Goal: Transaction & Acquisition: Book appointment/travel/reservation

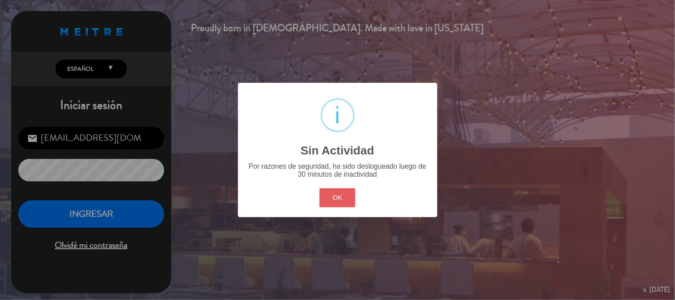
click at [341, 199] on button "OK" at bounding box center [338, 197] width 36 height 19
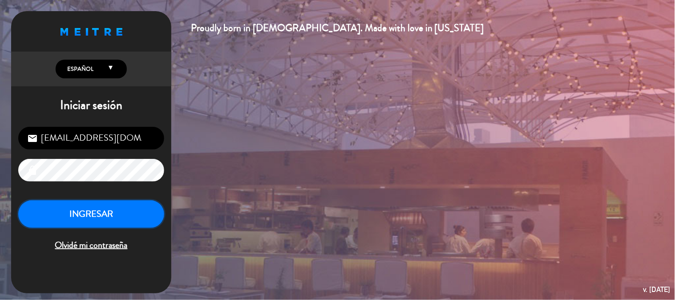
click at [106, 219] on button "INGRESAR" at bounding box center [91, 214] width 146 height 28
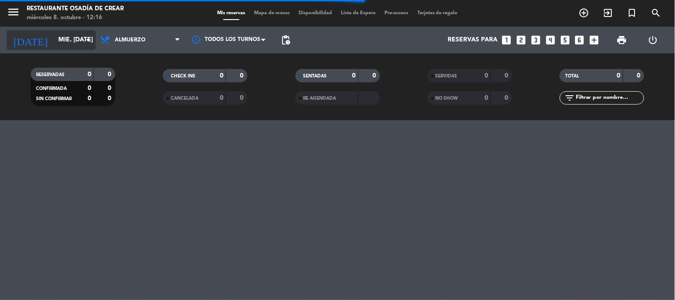
click at [65, 41] on input "mié. [DATE]" at bounding box center [96, 40] width 85 height 16
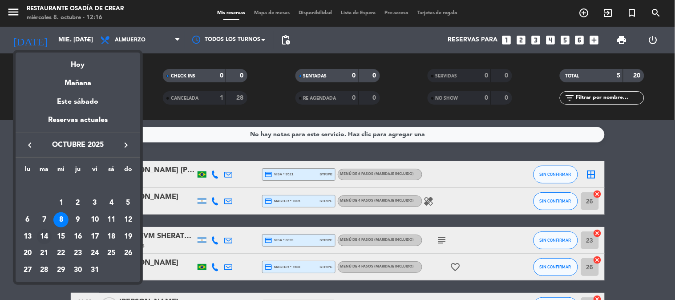
click at [39, 235] on div "14" at bounding box center [44, 236] width 15 height 15
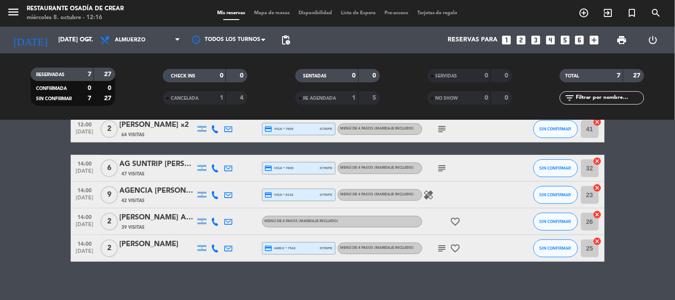
scroll to position [49, 0]
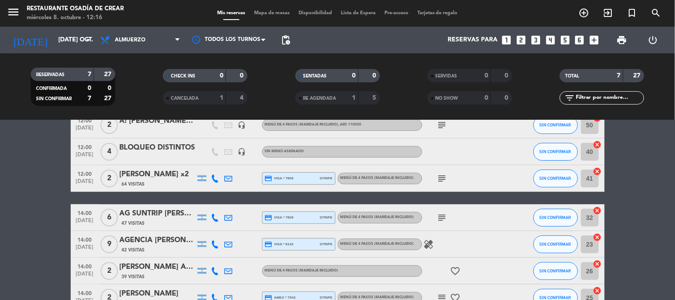
click at [161, 246] on div "42 Visitas" at bounding box center [158, 250] width 76 height 8
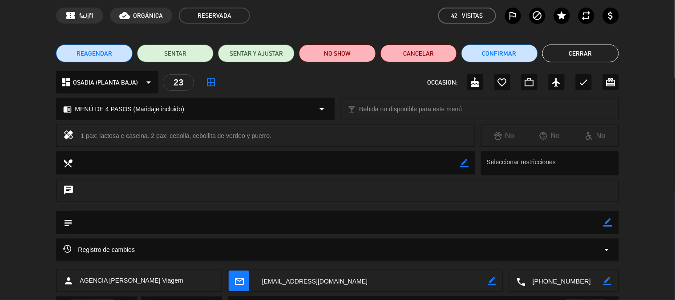
scroll to position [0, 0]
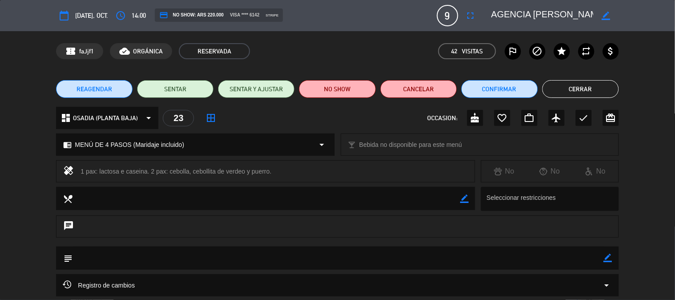
click at [521, 14] on textarea at bounding box center [543, 16] width 102 height 16
click at [564, 81] on button "Cerrar" at bounding box center [581, 89] width 77 height 18
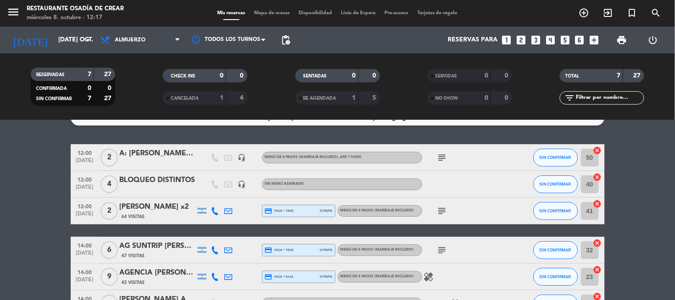
scroll to position [0, 0]
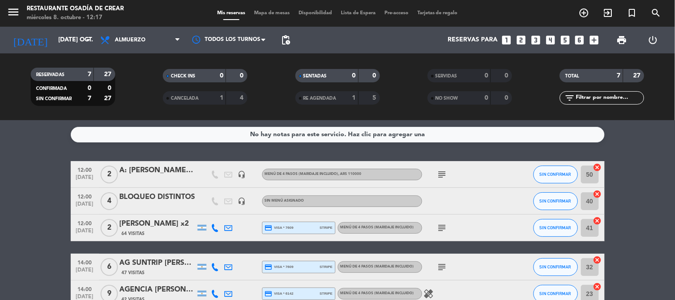
click at [153, 173] on div "A: [PERSON_NAME] Viagem - [PERSON_NAME]" at bounding box center [158, 171] width 76 height 12
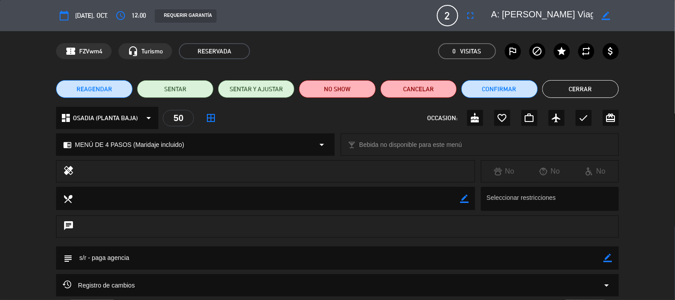
click at [588, 12] on textarea at bounding box center [543, 16] width 102 height 16
click at [574, 93] on button "Cerrar" at bounding box center [581, 89] width 77 height 18
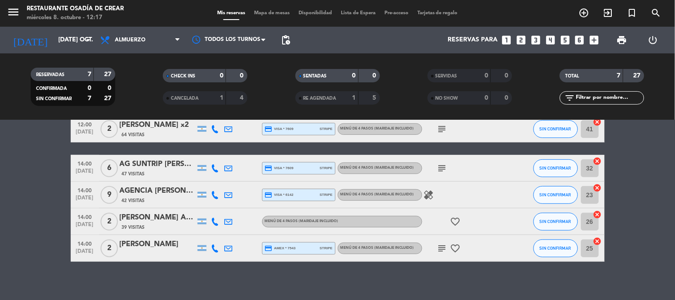
scroll to position [105, 0]
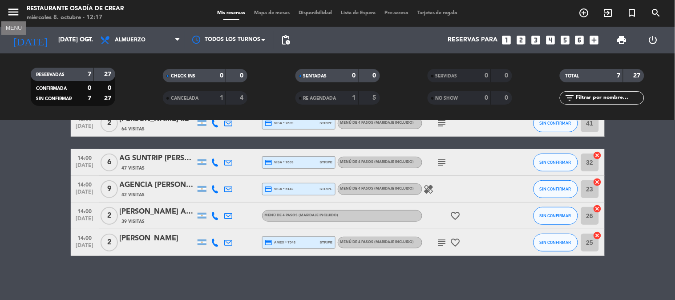
click at [9, 11] on icon "menu" at bounding box center [13, 11] width 13 height 13
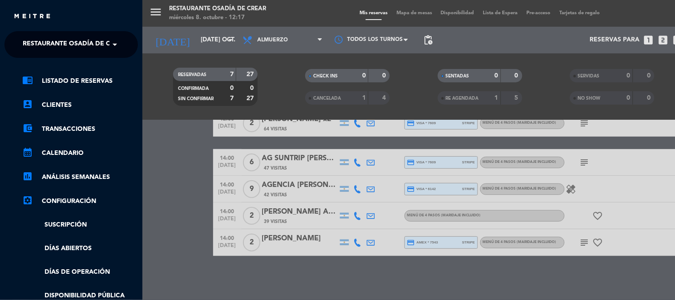
click at [73, 47] on span "Restaurante Osadía de Crear" at bounding box center [75, 44] width 104 height 19
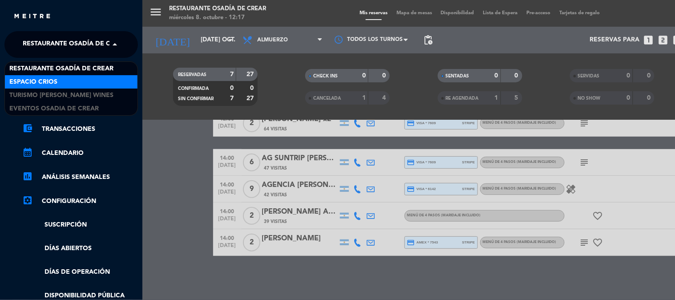
click at [77, 83] on div "Espacio Crios" at bounding box center [71, 81] width 133 height 13
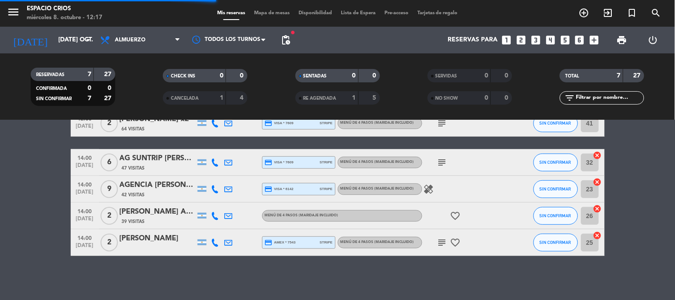
scroll to position [0, 0]
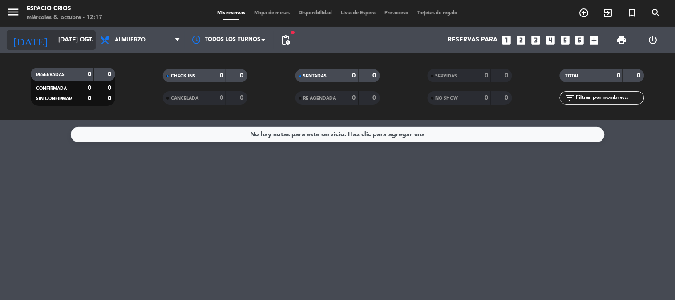
click at [68, 46] on input "[DATE] oct." at bounding box center [96, 40] width 85 height 16
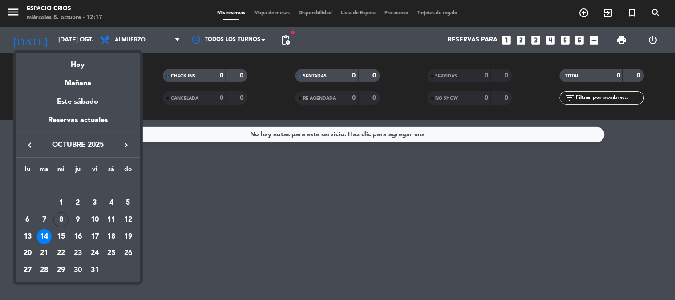
click at [9, 10] on div at bounding box center [337, 150] width 675 height 300
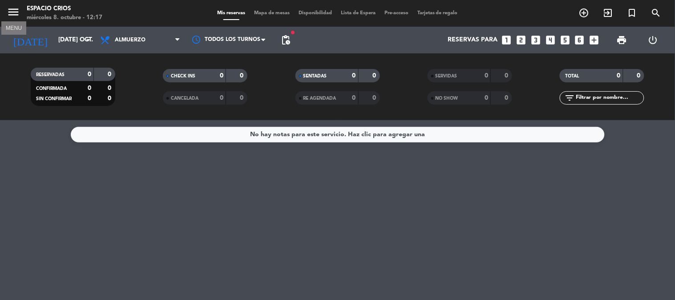
click at [9, 10] on icon "menu" at bounding box center [13, 11] width 13 height 13
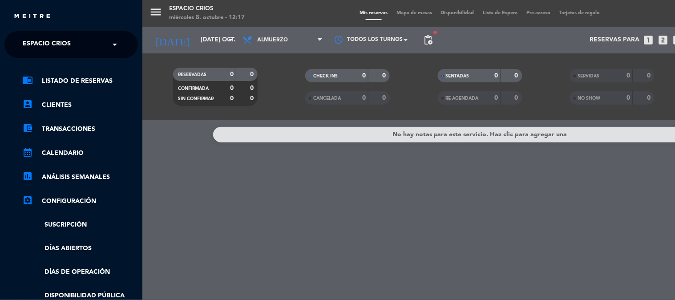
click at [85, 44] on input "text" at bounding box center [72, 45] width 109 height 20
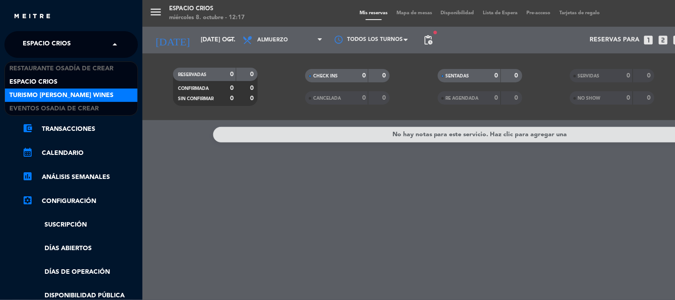
click at [72, 94] on span "Turismo [PERSON_NAME] Wines" at bounding box center [61, 95] width 104 height 10
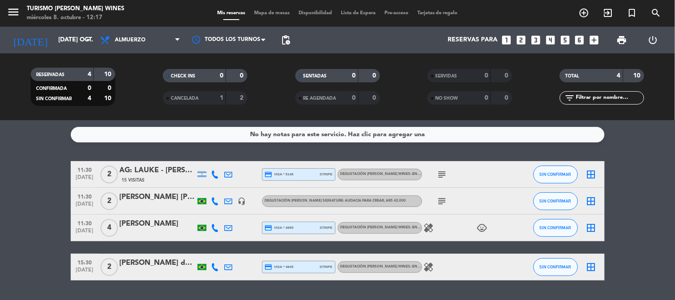
click at [158, 166] on div "AG: LAUKE - [PERSON_NAME]" at bounding box center [158, 171] width 76 height 12
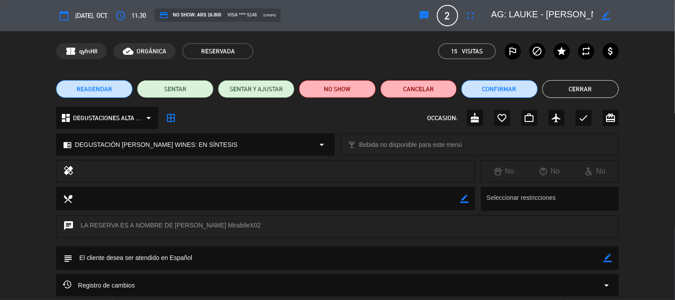
click at [571, 95] on button "Cerrar" at bounding box center [581, 89] width 77 height 18
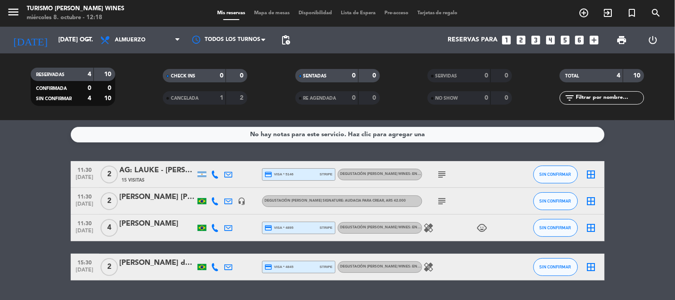
click at [20, 14] on span "menu" at bounding box center [17, 13] width 20 height 21
click at [12, 12] on icon "menu" at bounding box center [13, 11] width 13 height 13
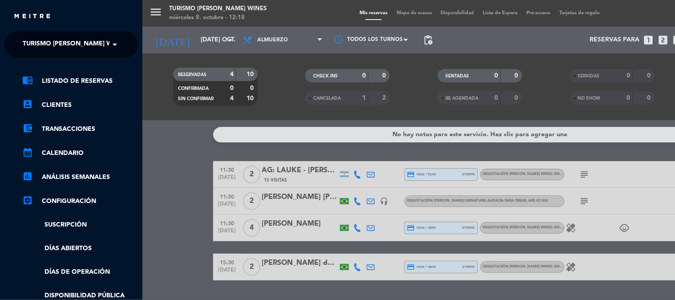
click at [65, 32] on ng-select "× Turismo [PERSON_NAME] Wines ×" at bounding box center [71, 44] width 134 height 27
click at [65, 38] on span "Turismo [PERSON_NAME] Wines" at bounding box center [75, 44] width 104 height 19
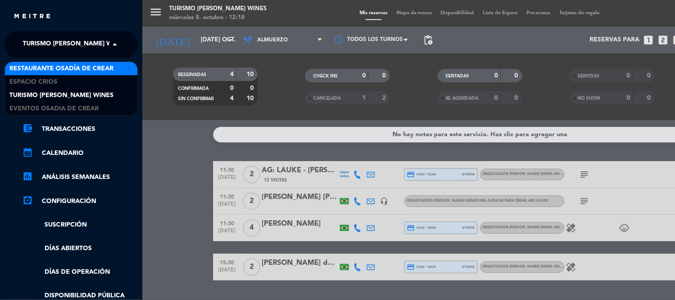
click at [70, 64] on span "Restaurante Osadía de Crear" at bounding box center [61, 69] width 104 height 10
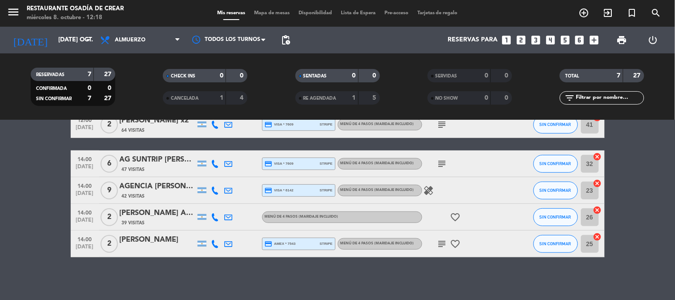
scroll to position [105, 0]
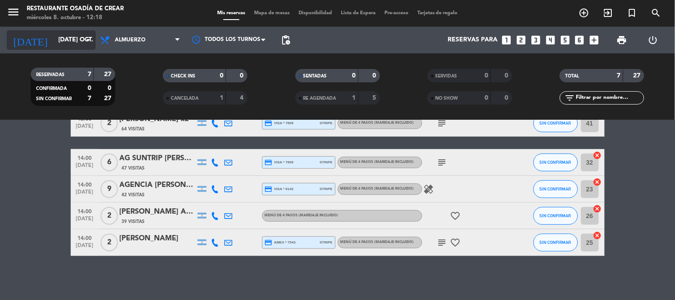
click at [54, 38] on input "[DATE] oct." at bounding box center [96, 40] width 85 height 16
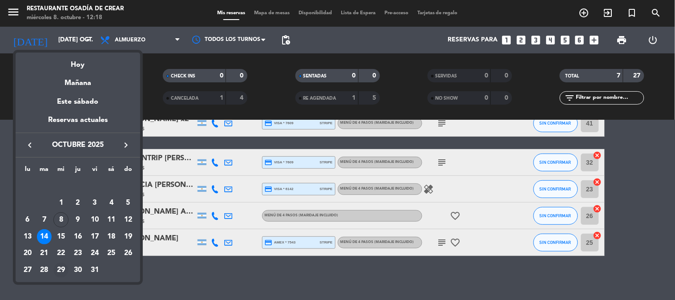
click at [64, 272] on div "29" at bounding box center [60, 270] width 15 height 15
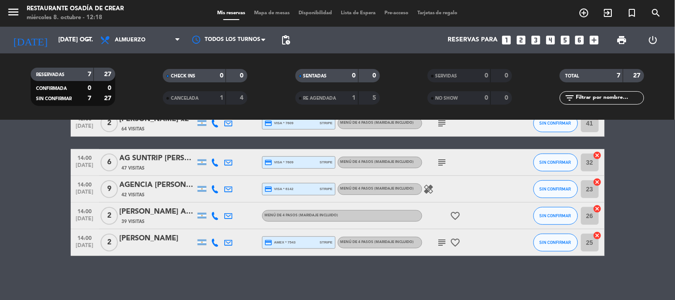
type input "mié. [DATE]"
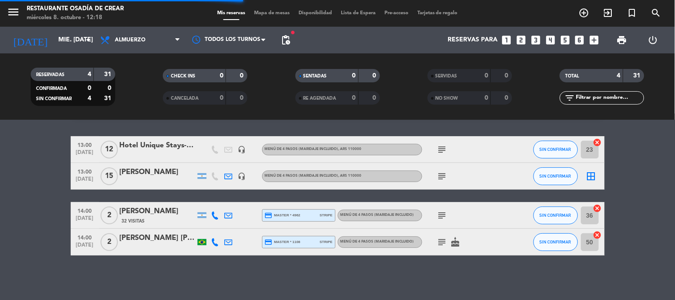
scroll to position [24, 0]
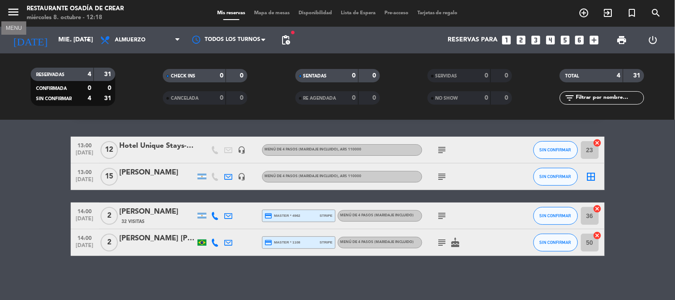
click at [9, 7] on icon "menu" at bounding box center [13, 11] width 13 height 13
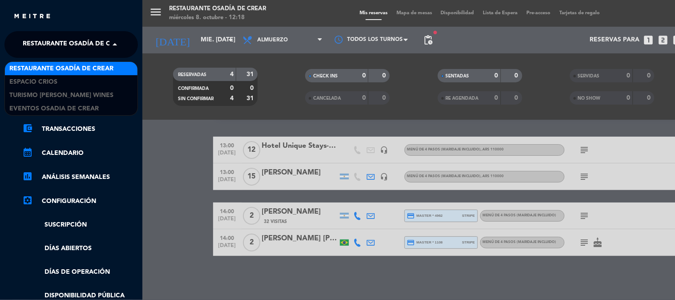
click at [49, 43] on span "Restaurante Osadía de Crear" at bounding box center [75, 44] width 104 height 19
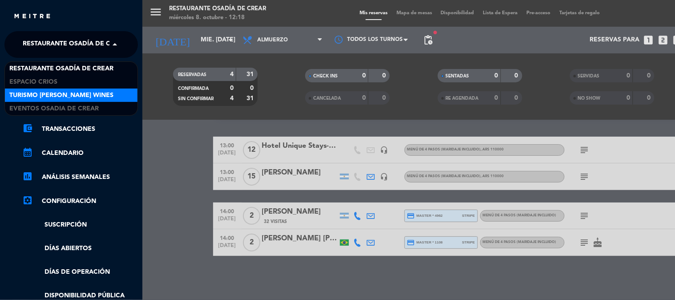
click at [59, 91] on span "Turismo [PERSON_NAME] Wines" at bounding box center [61, 95] width 104 height 10
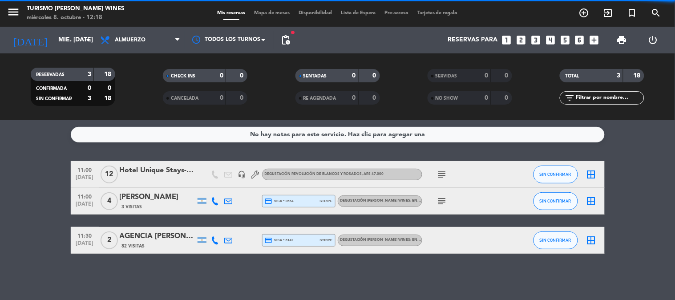
scroll to position [0, 0]
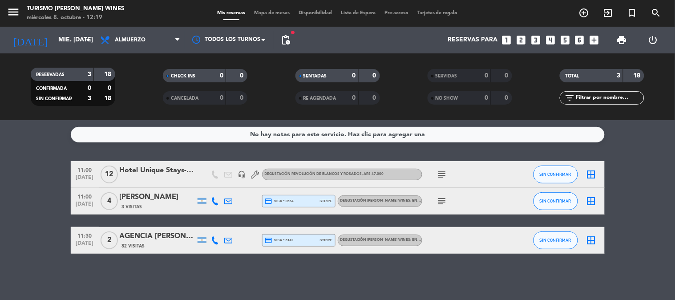
click at [438, 174] on icon "subject" at bounding box center [442, 174] width 11 height 11
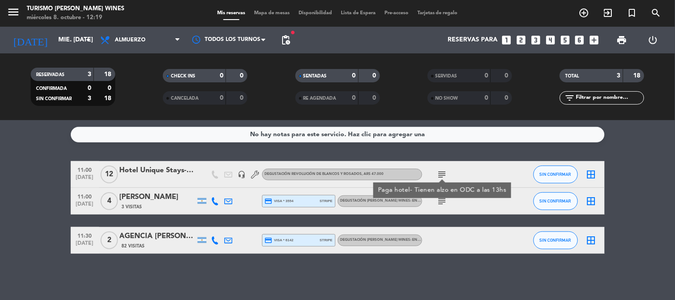
click at [155, 173] on div "Hotel Unique Stays- [PERSON_NAME]" at bounding box center [158, 171] width 76 height 12
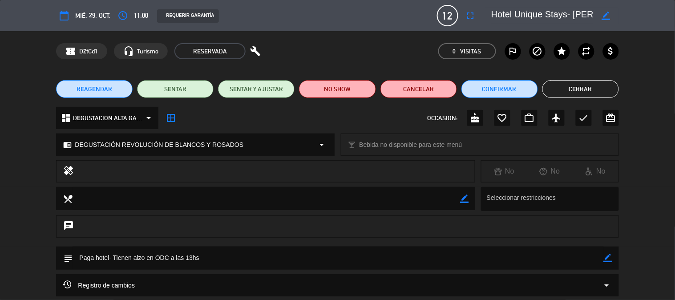
click at [588, 84] on button "Cerrar" at bounding box center [581, 89] width 77 height 18
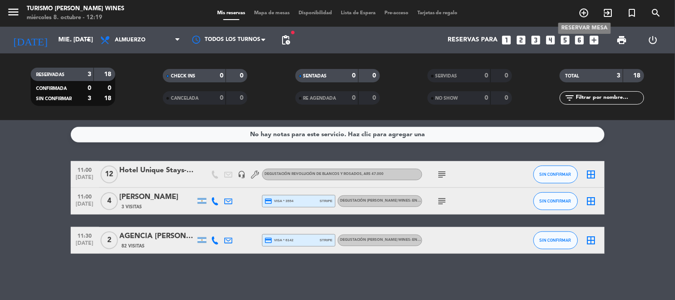
click at [588, 11] on icon "add_circle_outline" at bounding box center [584, 13] width 11 height 11
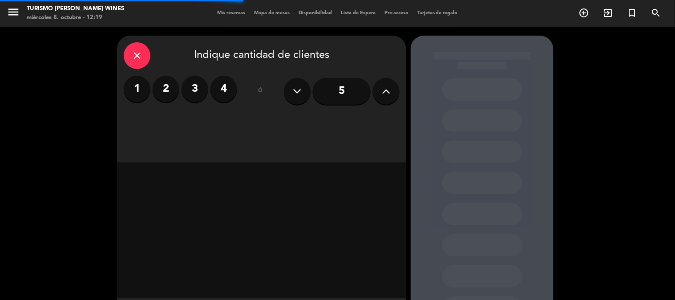
click at [175, 87] on label "2" at bounding box center [166, 89] width 27 height 27
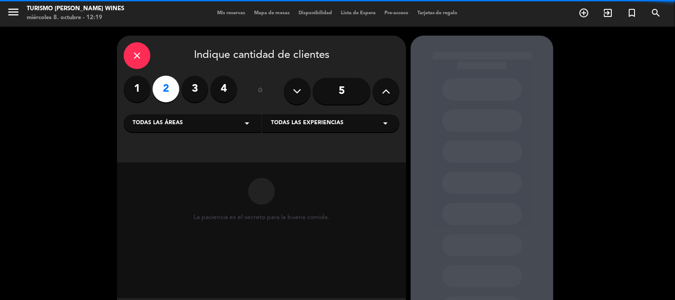
click at [210, 126] on div "Todas las áreas arrow_drop_down" at bounding box center [193, 123] width 138 height 18
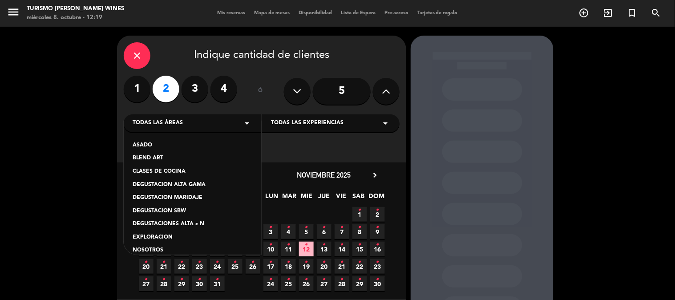
click at [175, 161] on div "BLEND ART" at bounding box center [193, 158] width 120 height 9
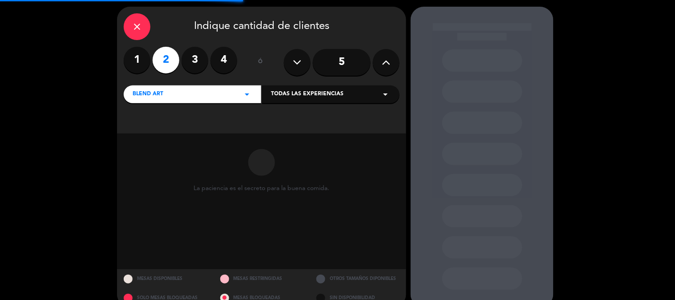
scroll to position [45, 0]
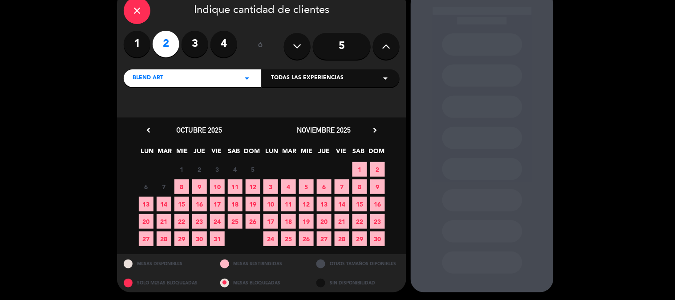
click at [184, 238] on span "29" at bounding box center [181, 238] width 15 height 15
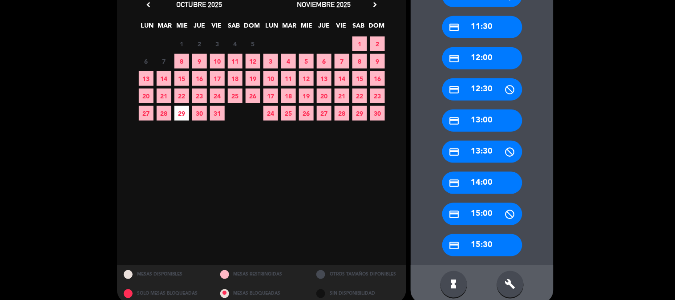
scroll to position [182, 0]
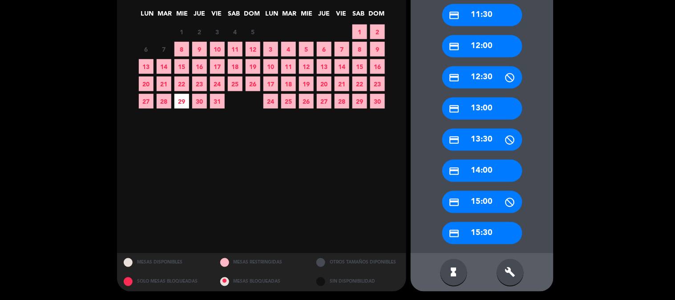
click at [488, 232] on div "credit_card 15:30" at bounding box center [482, 233] width 80 height 22
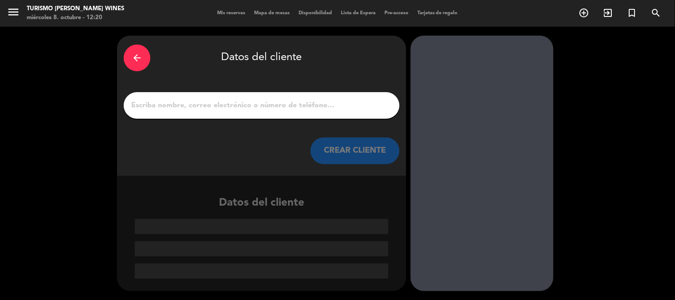
scroll to position [0, 0]
click at [287, 109] on input "1" at bounding box center [261, 105] width 263 height 12
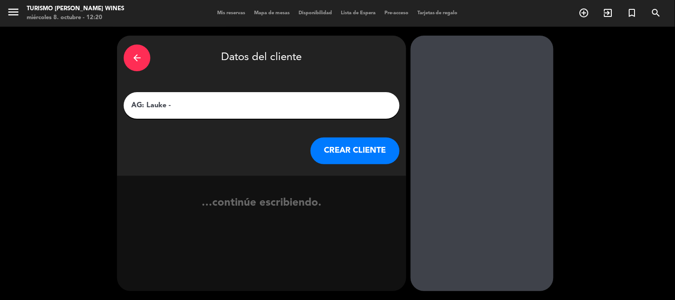
paste input "[PERSON_NAME]"
type input "AG: Lauke - [PERSON_NAME]"
click at [341, 146] on button "CREAR CLIENTE" at bounding box center [355, 151] width 89 height 27
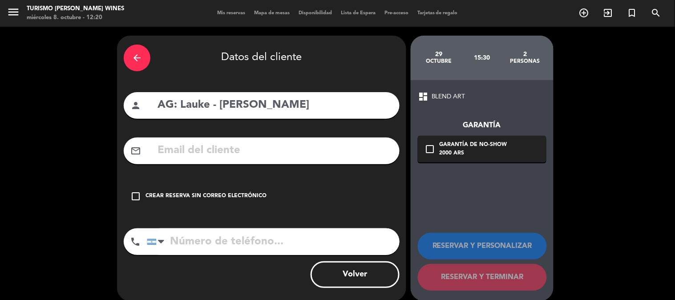
click at [146, 195] on div "Crear reserva sin correo electrónico" at bounding box center [206, 196] width 121 height 9
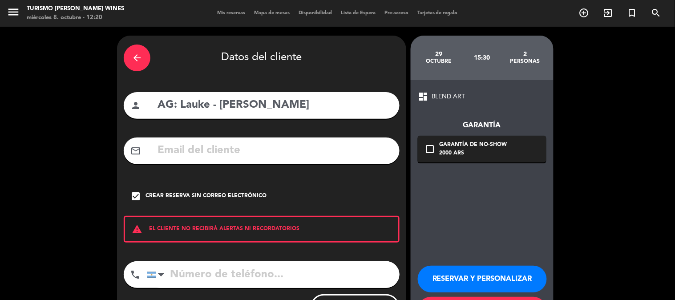
click at [133, 195] on icon "check_box" at bounding box center [135, 196] width 11 height 11
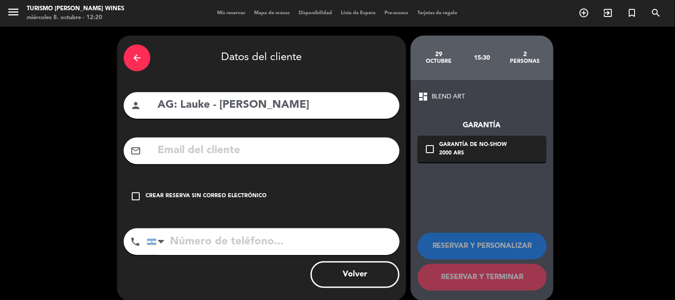
click at [239, 154] on input "text" at bounding box center [275, 151] width 236 height 18
paste input "[EMAIL_ADDRESS][DOMAIN_NAME]"
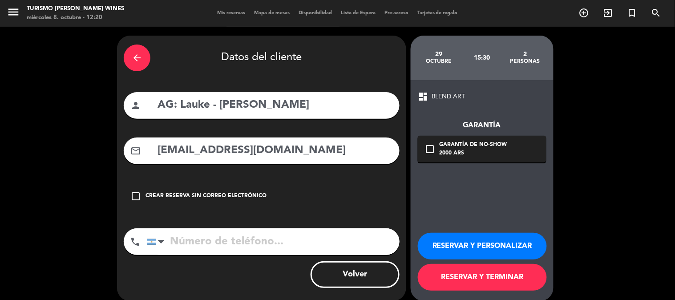
scroll to position [10, 0]
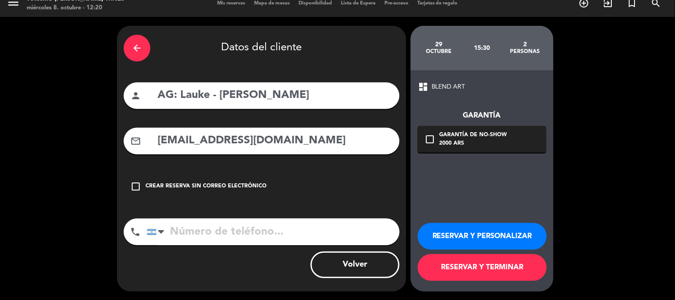
type input "[EMAIL_ADDRESS][DOMAIN_NAME]"
click at [248, 243] on input "tel" at bounding box center [273, 232] width 253 height 27
paste input "[PHONE_NUMBER]"
type input "[PHONE_NUMBER]"
click at [429, 135] on icon "check_box_outline_blank" at bounding box center [430, 139] width 11 height 11
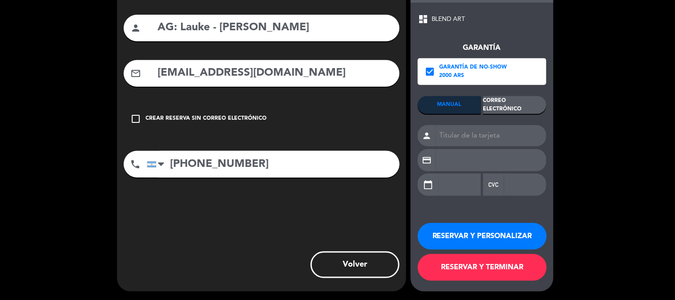
click at [510, 105] on div "Correo Electrónico" at bounding box center [514, 105] width 63 height 18
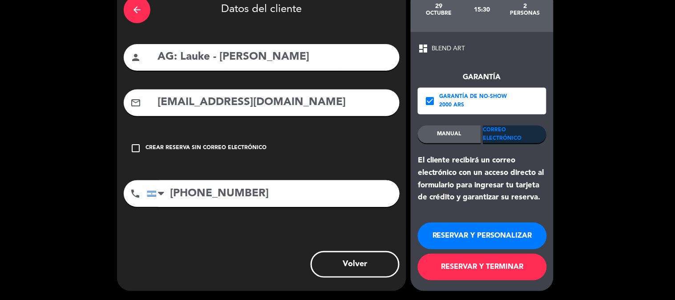
scroll to position [48, 0]
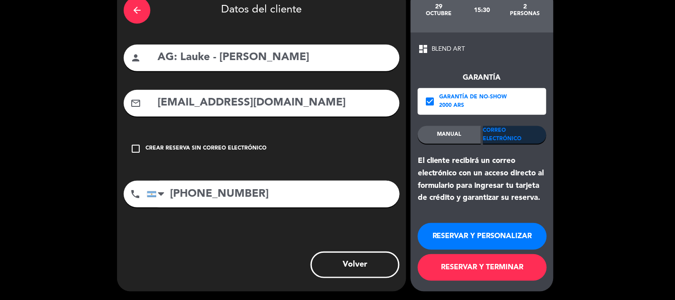
click at [478, 266] on button "RESERVAR Y TERMINAR" at bounding box center [482, 267] width 129 height 27
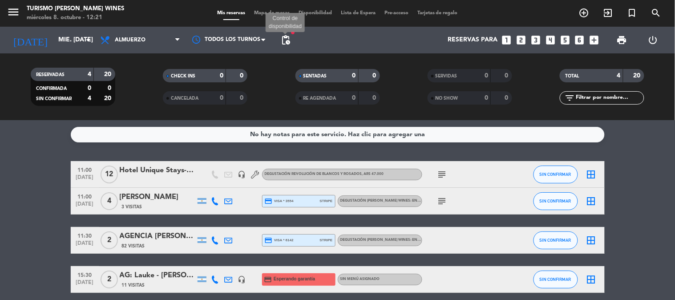
click at [282, 39] on span "pending_actions" at bounding box center [285, 40] width 11 height 11
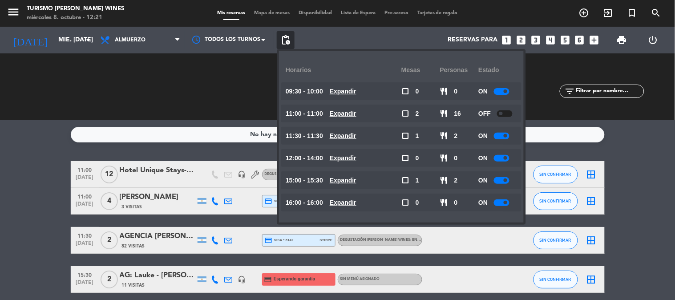
click at [504, 182] on div at bounding box center [502, 180] width 16 height 7
click at [503, 200] on div at bounding box center [502, 202] width 16 height 7
click at [633, 188] on bookings-row "11:00 [DATE] Hotel Unique Stays- [PERSON_NAME] headset_mic DEGUSTACIÓN REVOLUCI…" at bounding box center [337, 227] width 675 height 132
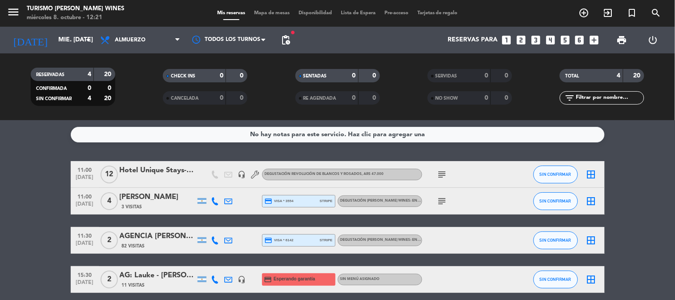
scroll to position [37, 0]
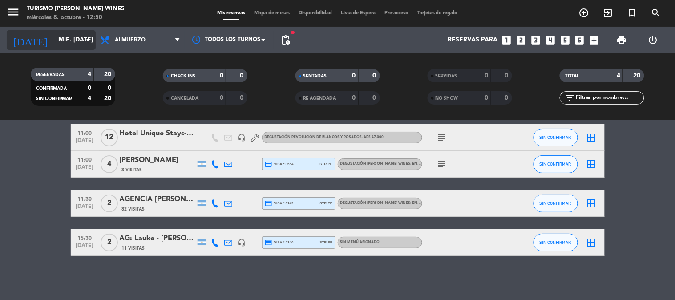
click at [51, 30] on div "[DATE] mié. [DATE] arrow_drop_down" at bounding box center [51, 40] width 89 height 20
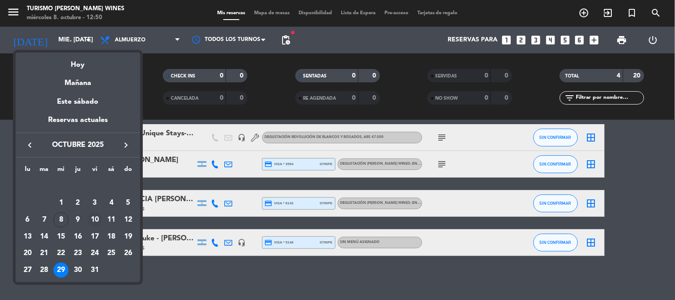
click at [91, 219] on div "10" at bounding box center [94, 219] width 15 height 15
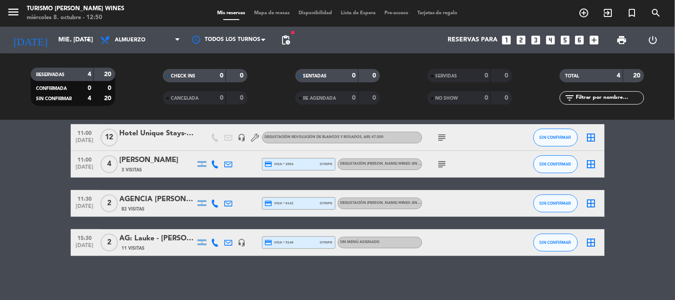
type input "vie. [DATE]"
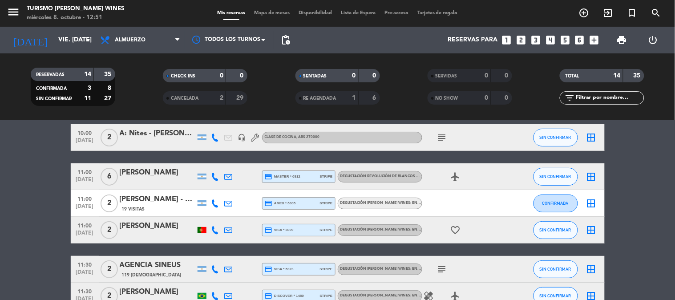
click at [166, 175] on div "[PERSON_NAME]" at bounding box center [158, 173] width 76 height 12
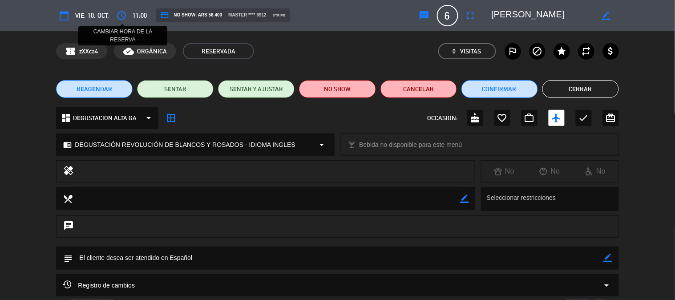
click at [122, 15] on icon "access_time" at bounding box center [121, 15] width 11 height 11
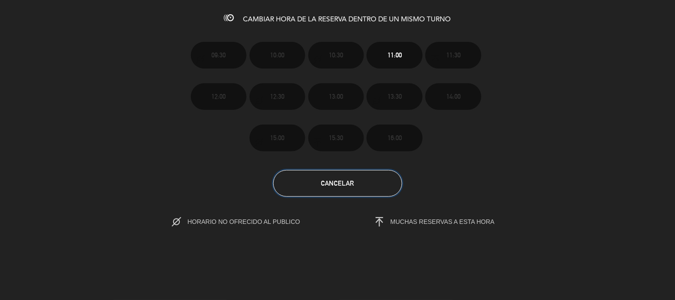
click at [390, 191] on button "Cancelar" at bounding box center [337, 183] width 129 height 27
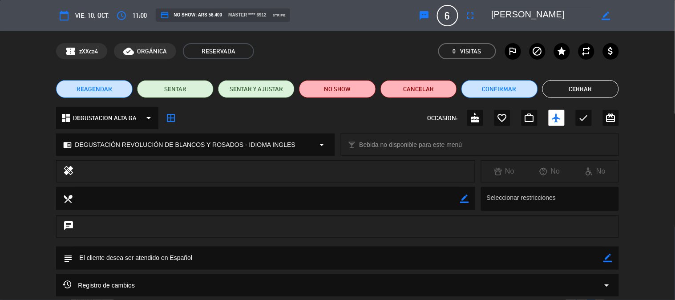
click at [117, 88] on button "REAGENDAR" at bounding box center [94, 89] width 77 height 18
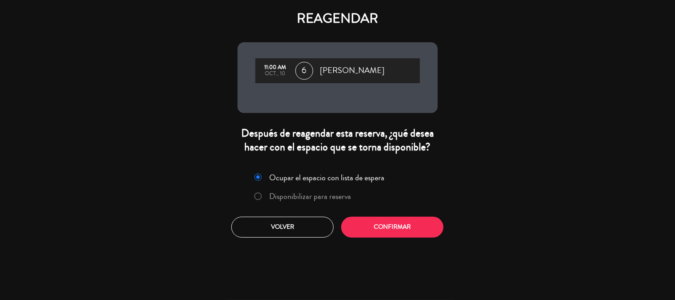
click at [255, 192] on label "Disponibilizar para reserva" at bounding box center [303, 197] width 106 height 16
click at [417, 233] on button "Confirmar" at bounding box center [392, 227] width 102 height 21
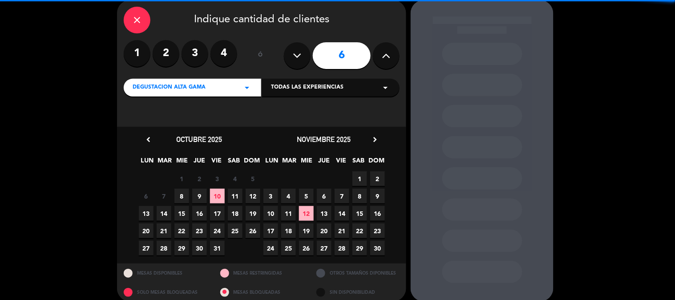
scroll to position [46, 0]
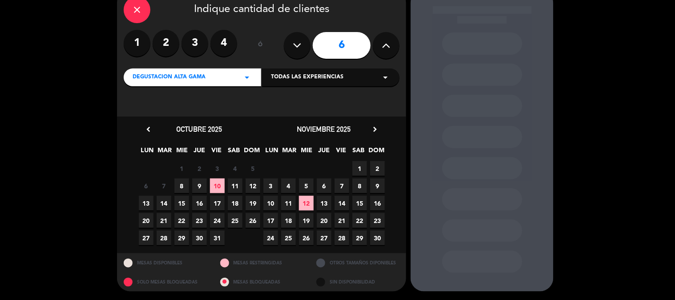
click at [215, 184] on span "10" at bounding box center [217, 185] width 15 height 15
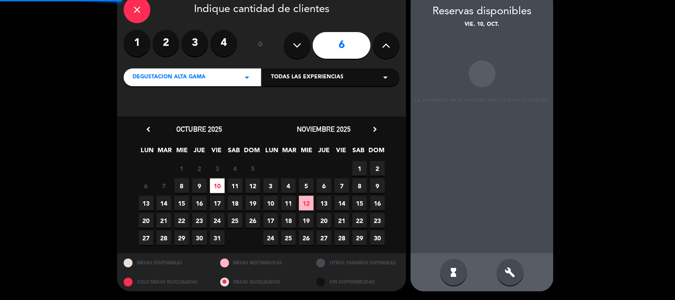
scroll to position [36, 0]
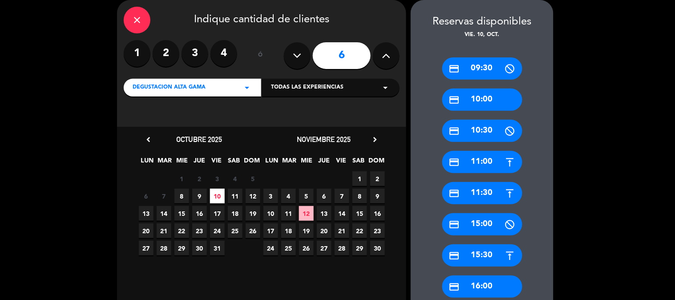
click at [485, 189] on div "credit_card 11:30" at bounding box center [482, 193] width 80 height 22
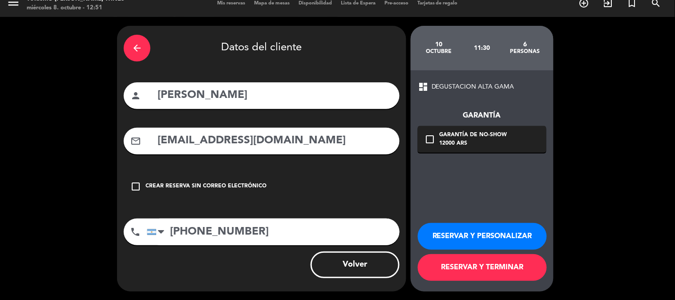
click at [484, 263] on button "RESERVAR Y TERMINAR" at bounding box center [482, 267] width 129 height 27
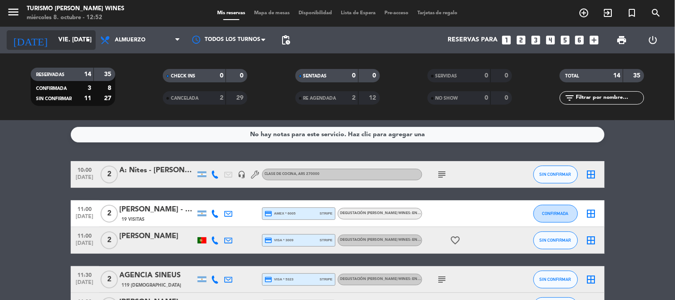
click at [54, 36] on input "vie. [DATE]" at bounding box center [96, 40] width 85 height 16
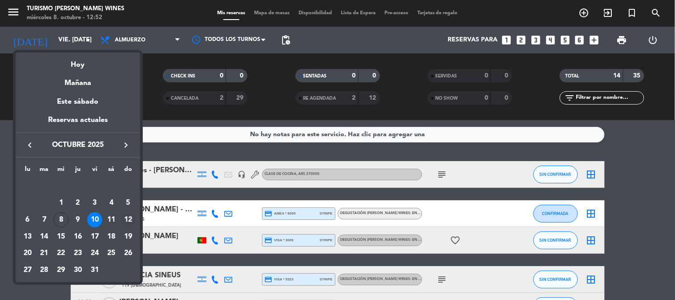
click at [128, 217] on div "12" at bounding box center [128, 219] width 15 height 15
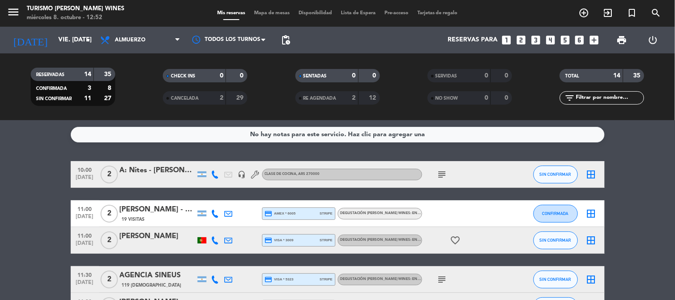
type input "dom. [DATE]"
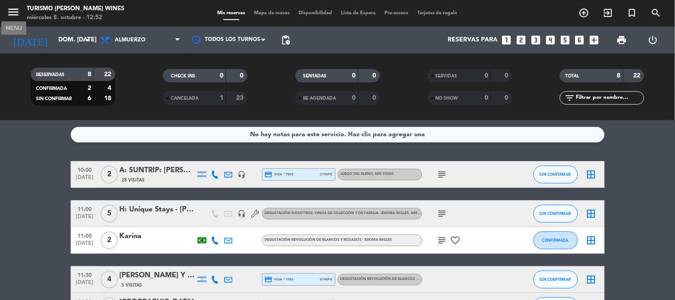
click at [16, 10] on icon "menu" at bounding box center [13, 11] width 13 height 13
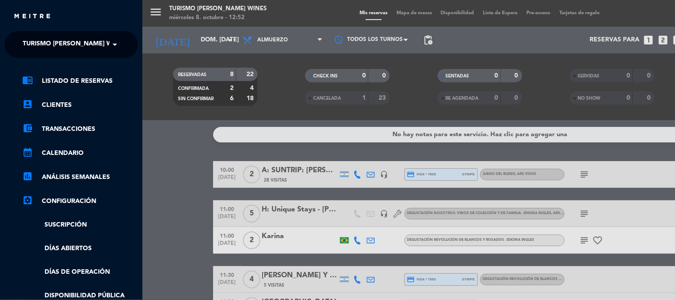
click at [58, 45] on span "Turismo [PERSON_NAME] Wines" at bounding box center [75, 44] width 104 height 19
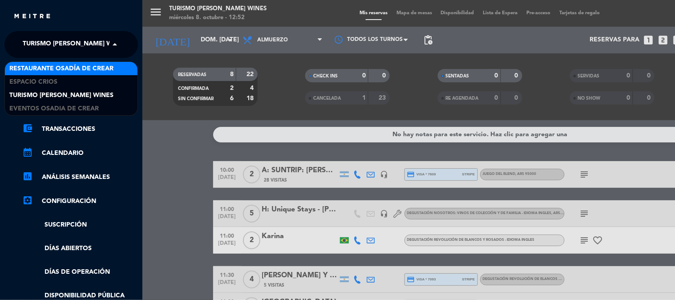
click at [64, 63] on div "Restaurante Osadía de Crear" at bounding box center [71, 68] width 133 height 13
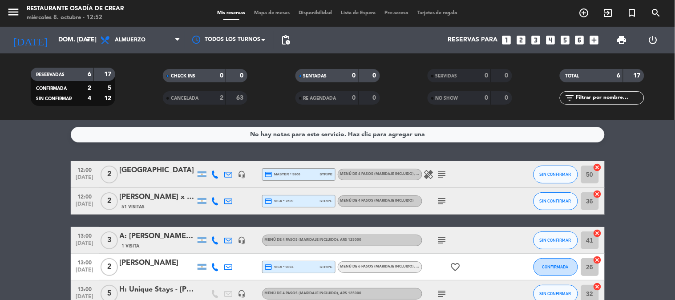
click at [447, 170] on icon "subject" at bounding box center [442, 174] width 11 height 11
click at [160, 174] on div "[GEOGRAPHIC_DATA]" at bounding box center [158, 171] width 76 height 12
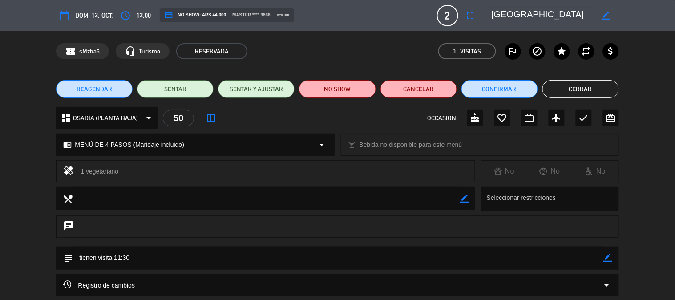
click at [578, 88] on button "Cerrar" at bounding box center [581, 89] width 77 height 18
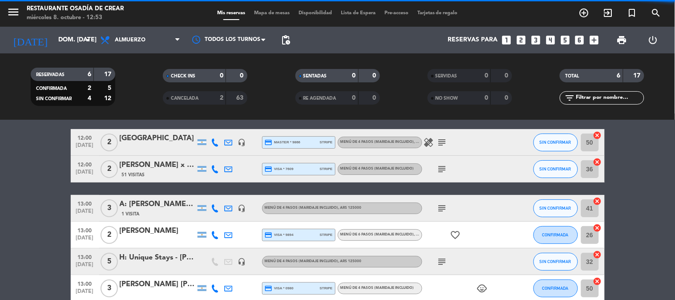
scroll to position [49, 0]
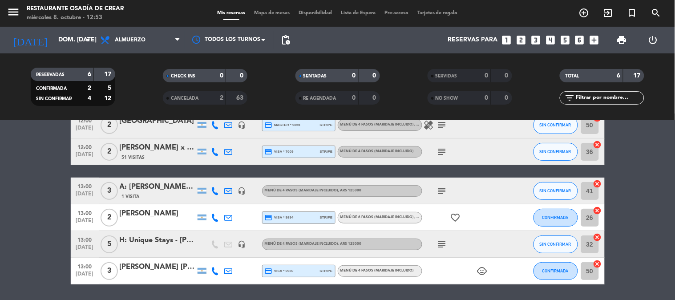
click at [174, 189] on div "A: [PERSON_NAME]: [PERSON_NAME] [PERSON_NAME]" at bounding box center [158, 187] width 76 height 12
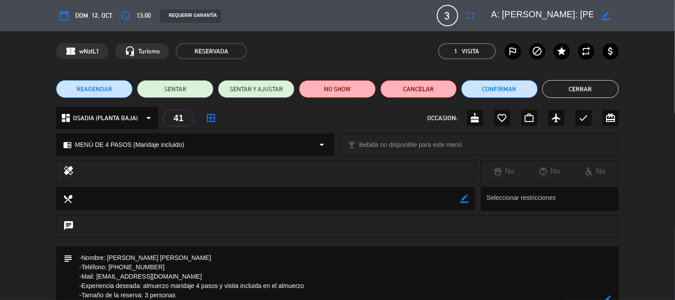
scroll to position [0, 61]
drag, startPoint x: 495, startPoint y: 15, endPoint x: 590, endPoint y: 20, distance: 95.0
click at [590, 20] on textarea at bounding box center [543, 16] width 102 height 16
click at [511, 16] on textarea at bounding box center [543, 16] width 102 height 16
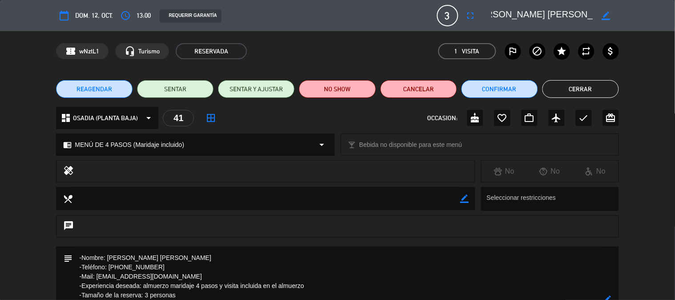
drag, startPoint x: 492, startPoint y: 16, endPoint x: 611, endPoint y: 23, distance: 119.0
click at [611, 23] on div "border_color" at bounding box center [553, 16] width 134 height 16
click at [637, 90] on div "REAGENDAR SENTAR SENTAR Y AJUSTAR NO SHOW Cancelar Confirmar Cerrar" at bounding box center [337, 89] width 675 height 36
click at [595, 90] on button "Cerrar" at bounding box center [581, 89] width 77 height 18
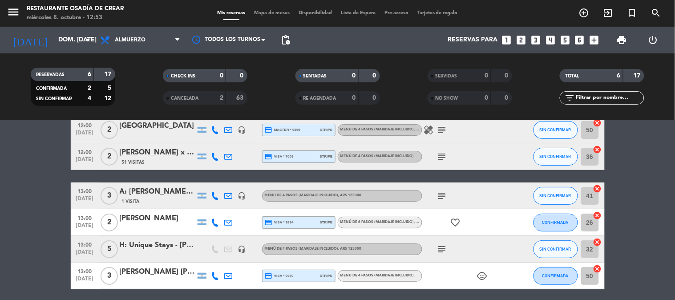
scroll to position [0, 0]
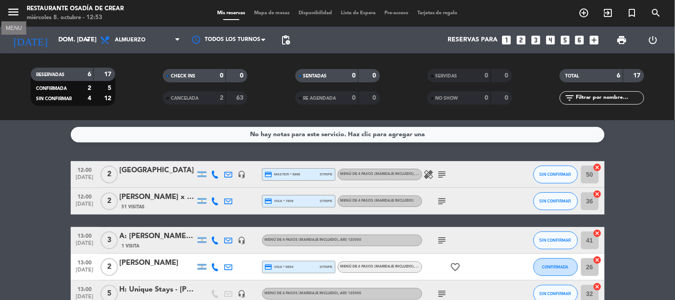
click at [11, 13] on icon "menu" at bounding box center [13, 11] width 13 height 13
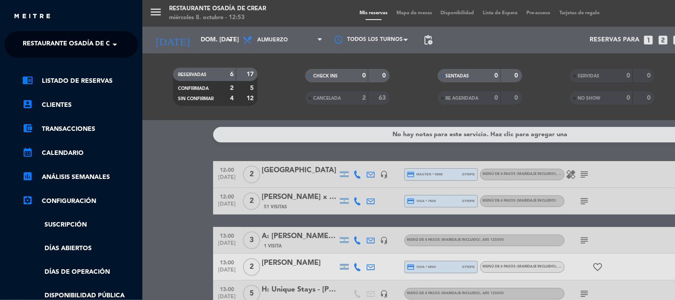
click at [57, 42] on span "Restaurante Osadía de Crear" at bounding box center [75, 44] width 104 height 19
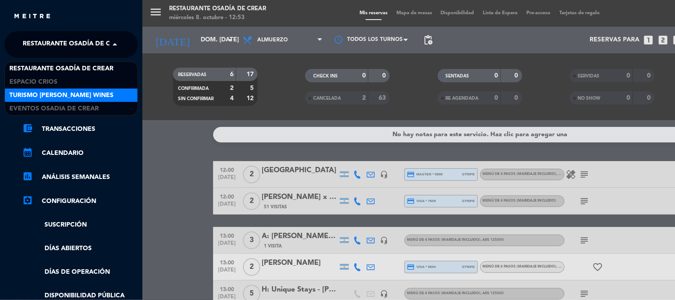
click at [63, 94] on span "Turismo [PERSON_NAME] Wines" at bounding box center [61, 95] width 104 height 10
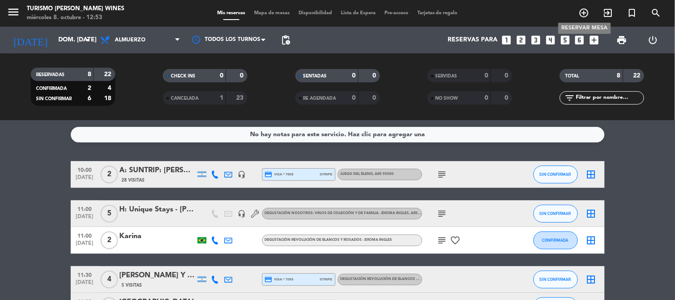
click at [584, 12] on icon "add_circle_outline" at bounding box center [584, 13] width 11 height 11
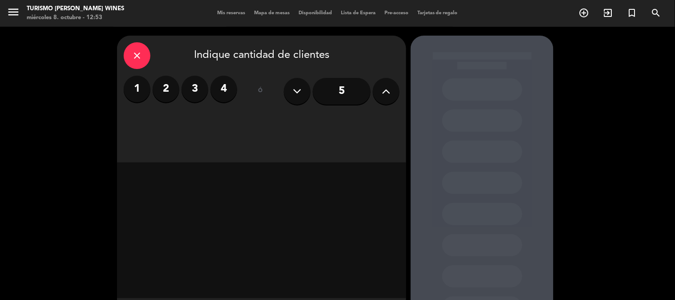
click at [167, 89] on label "2" at bounding box center [166, 89] width 27 height 27
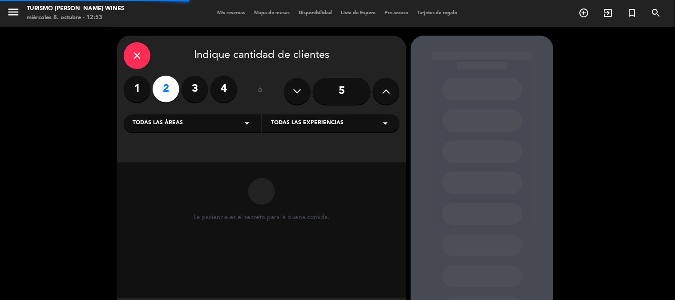
click at [208, 88] on label "3" at bounding box center [195, 89] width 27 height 27
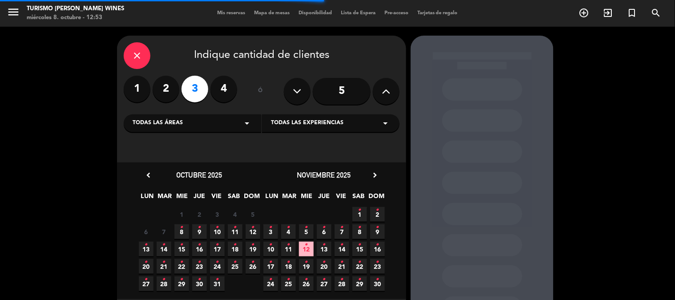
click at [222, 122] on div "Todas las áreas arrow_drop_down" at bounding box center [193, 123] width 138 height 18
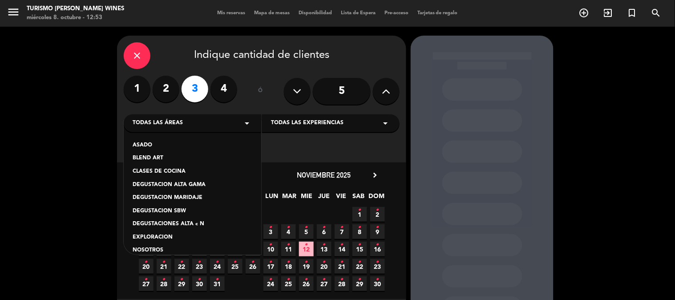
click at [315, 122] on span "Todas las experiencias" at bounding box center [307, 123] width 73 height 9
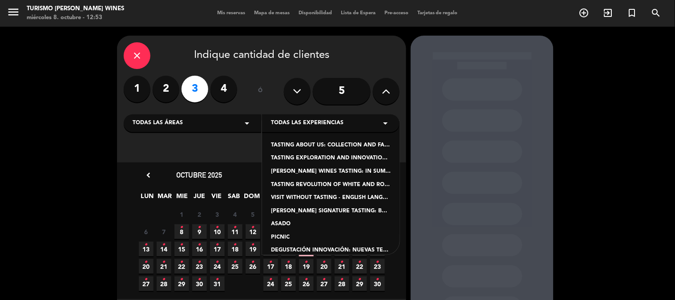
scroll to position [49, 0]
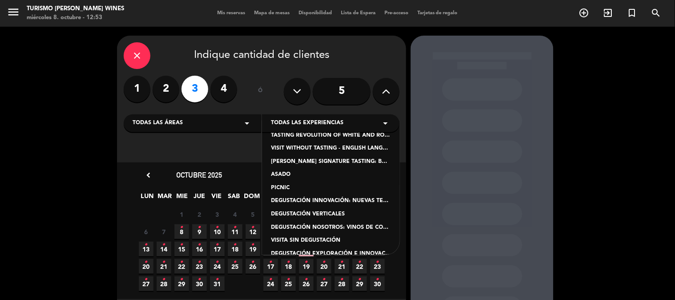
click at [196, 125] on div "Todas las áreas arrow_drop_down" at bounding box center [193, 123] width 138 height 18
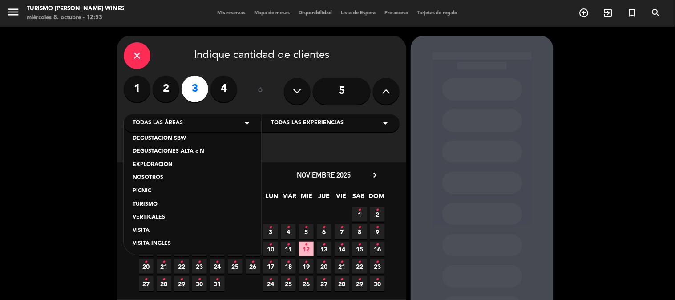
scroll to position [75, 0]
click at [145, 227] on div "VISITA" at bounding box center [193, 228] width 120 height 9
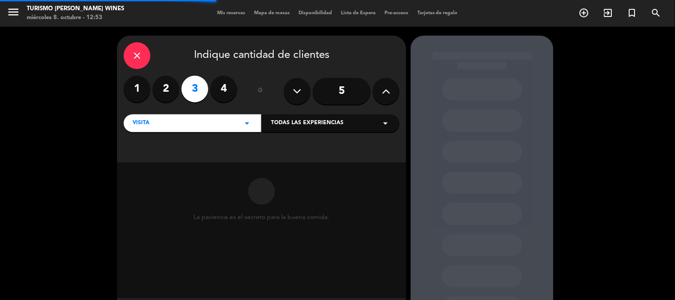
scroll to position [45, 0]
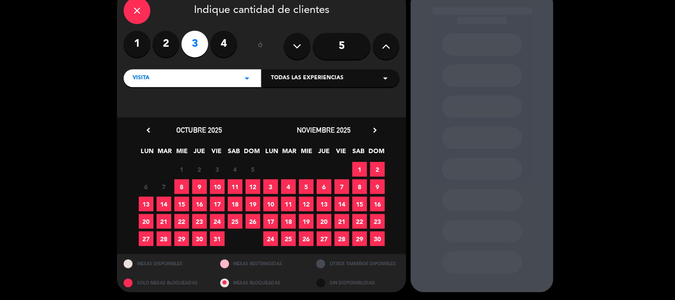
click at [248, 185] on span "12" at bounding box center [253, 186] width 15 height 15
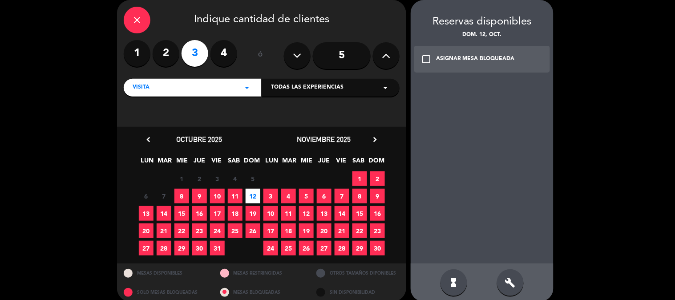
click at [510, 272] on div "build" at bounding box center [510, 282] width 27 height 27
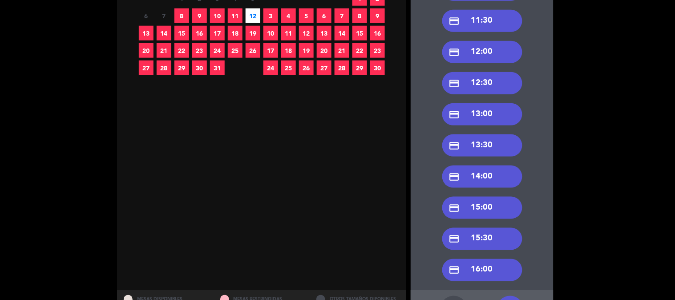
scroll to position [233, 0]
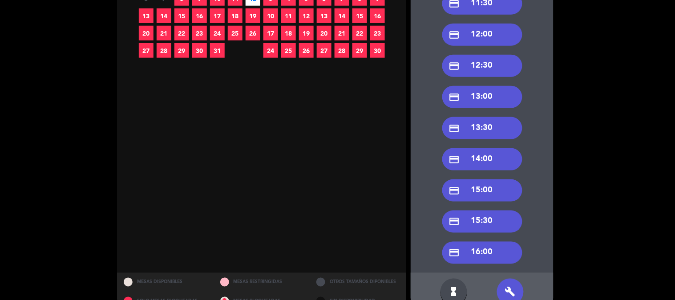
click at [492, 217] on div "credit_card 15:30" at bounding box center [482, 222] width 80 height 22
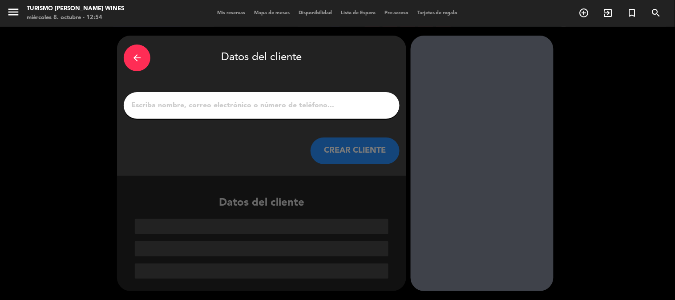
click at [208, 107] on input "1" at bounding box center [261, 105] width 263 height 12
paste input "A: [PERSON_NAME]: [PERSON_NAME] [PERSON_NAME]"
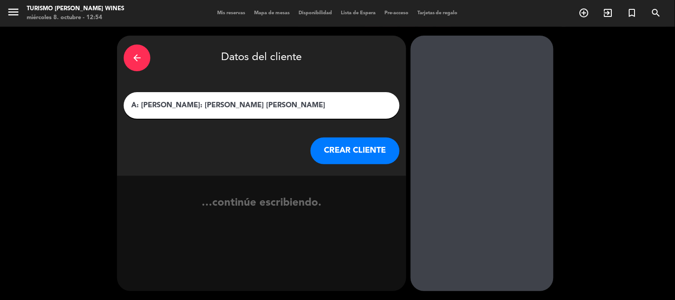
type input "A: [PERSON_NAME]: [PERSON_NAME] [PERSON_NAME]"
click at [341, 148] on button "CREAR CLIENTE" at bounding box center [355, 151] width 89 height 27
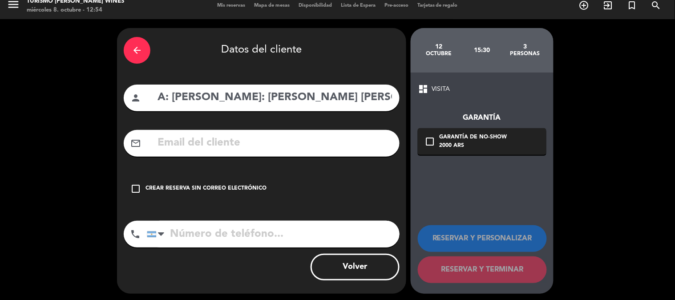
scroll to position [10, 0]
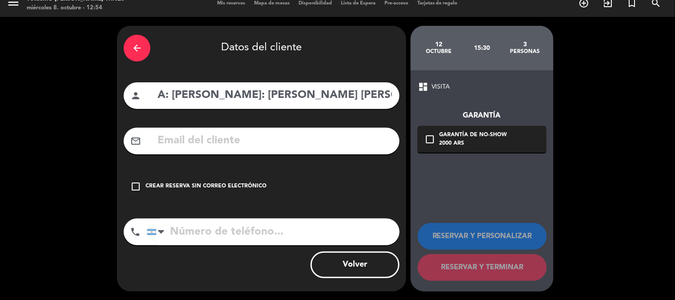
click at [130, 187] on div "check_box_outline_blank Crear reserva sin correo electrónico" at bounding box center [262, 186] width 276 height 27
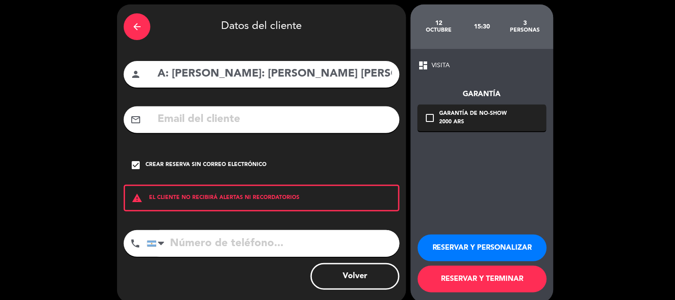
scroll to position [43, 0]
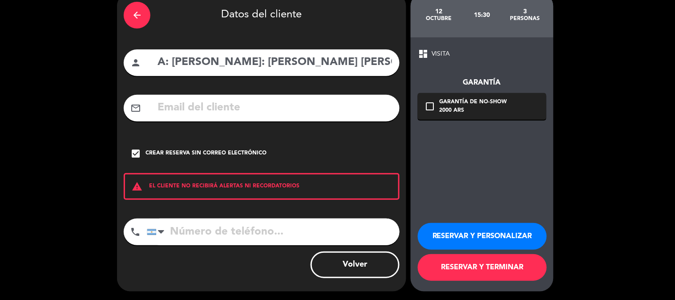
click at [483, 278] on button "RESERVAR Y TERMINAR" at bounding box center [482, 267] width 129 height 27
